Goal: Transaction & Acquisition: Purchase product/service

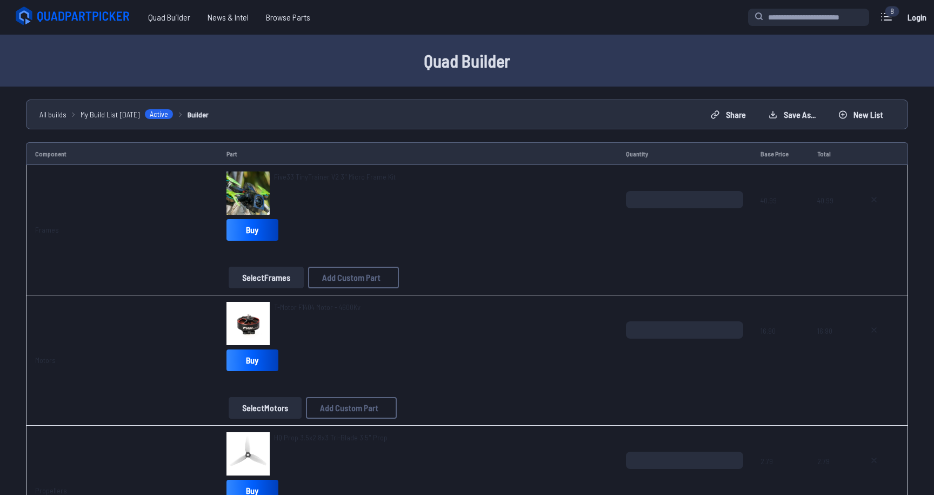
click at [202, 119] on link "Builder" at bounding box center [198, 114] width 21 height 11
click at [244, 235] on link "Buy" at bounding box center [253, 230] width 52 height 22
click at [258, 362] on link "Buy" at bounding box center [253, 360] width 52 height 22
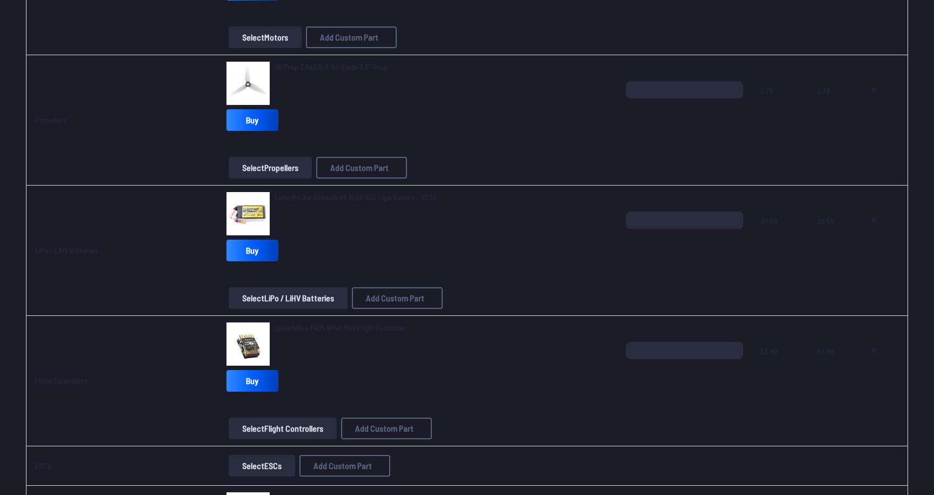
scroll to position [371, 0]
click at [231, 243] on link "Buy" at bounding box center [253, 249] width 52 height 22
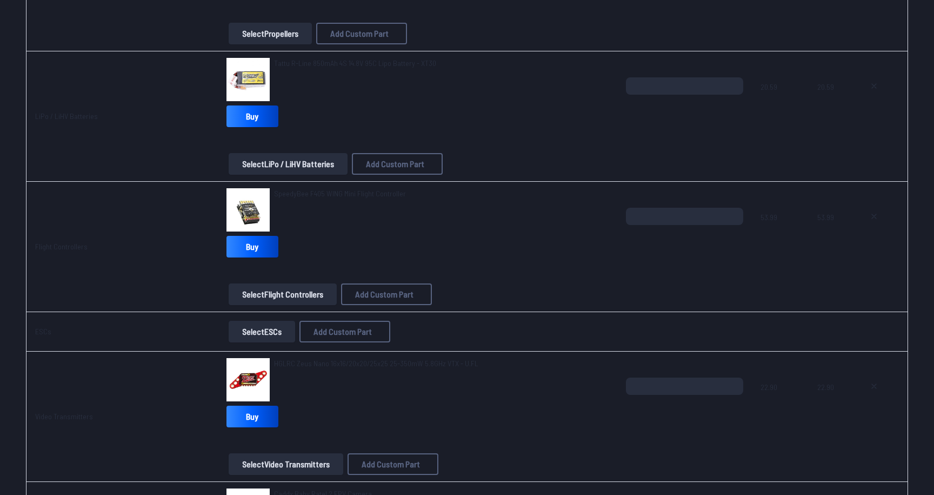
scroll to position [507, 0]
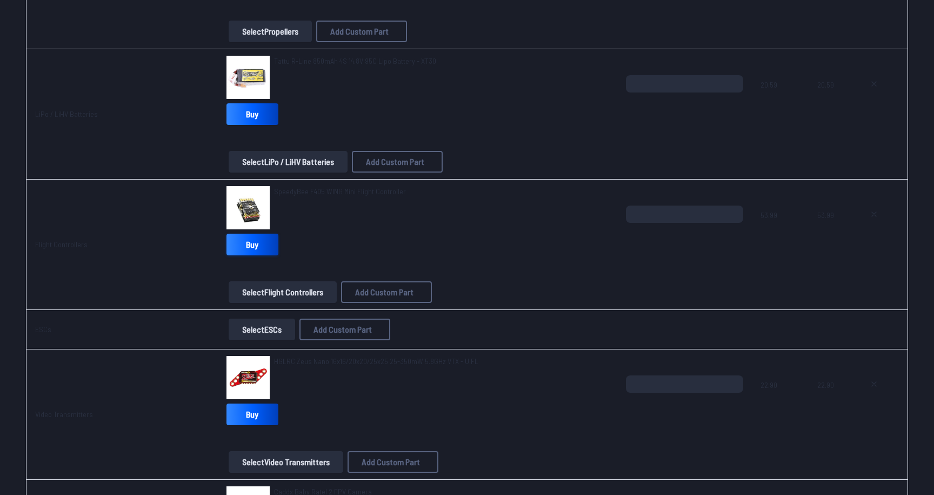
click at [250, 245] on link "Buy" at bounding box center [253, 245] width 52 height 22
click at [307, 291] on button "Select Flight Controllers" at bounding box center [283, 292] width 108 height 22
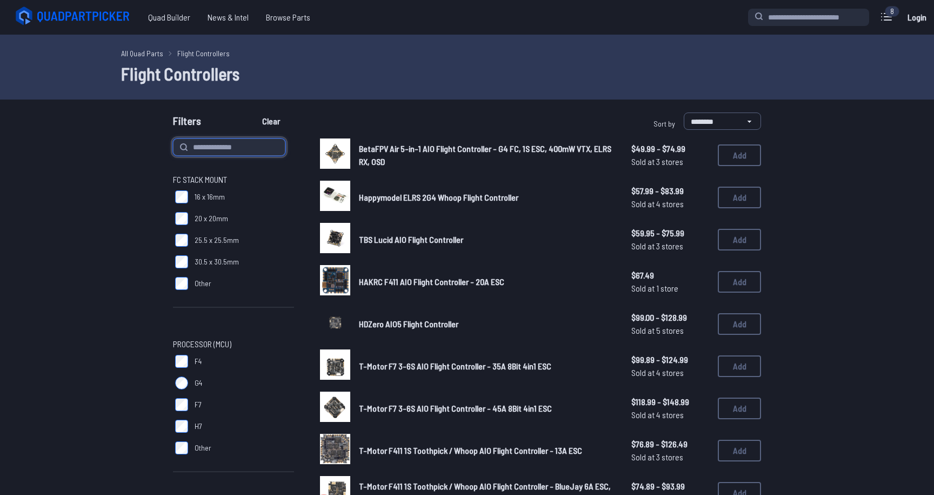
click at [234, 141] on input at bounding box center [229, 146] width 112 height 17
type input "*********"
click at [253, 112] on button "Clear" at bounding box center [271, 120] width 36 height 17
type input "*********"
